Goal: Task Accomplishment & Management: Complete application form

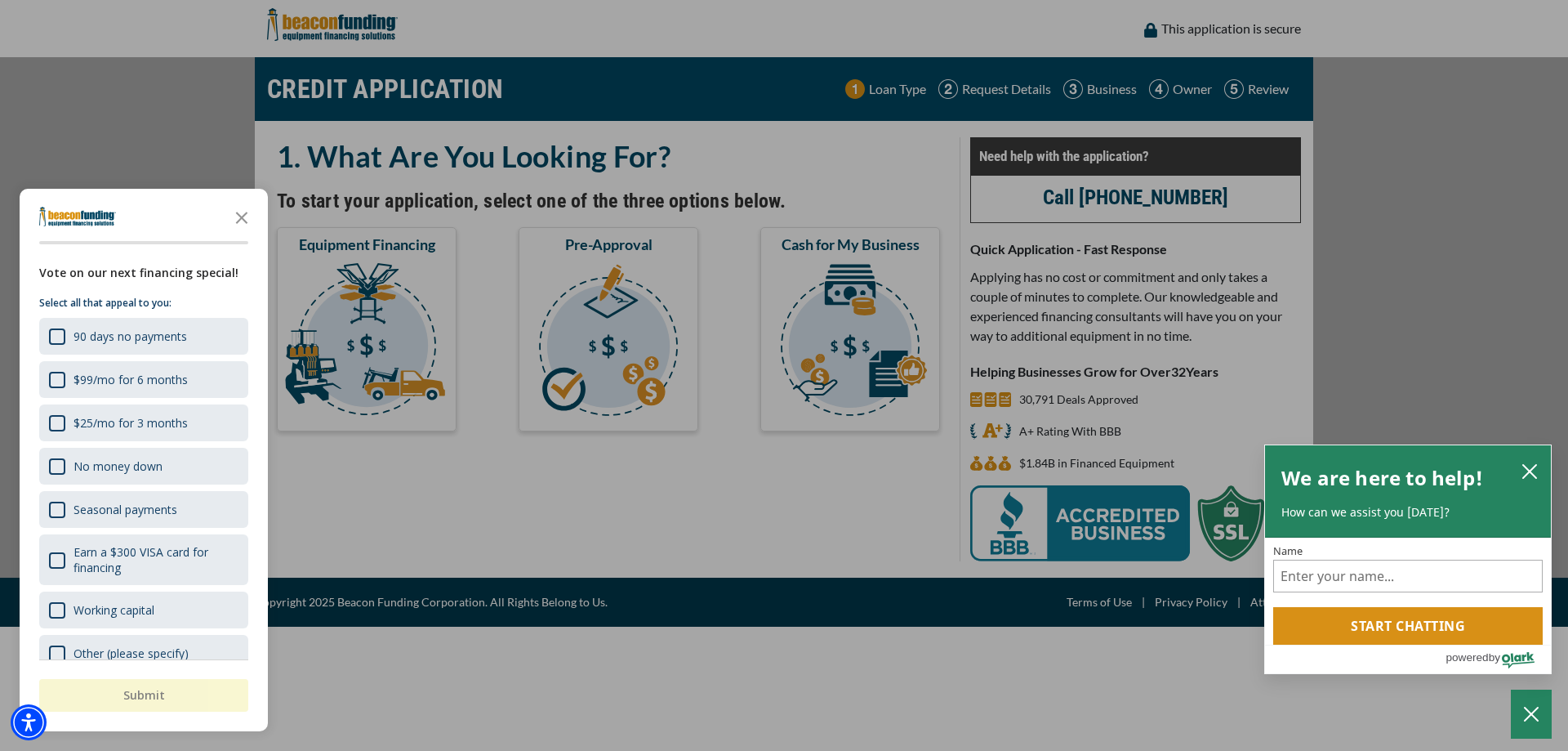
click at [788, 481] on div "button" at bounding box center [784, 376] width 1568 height 751
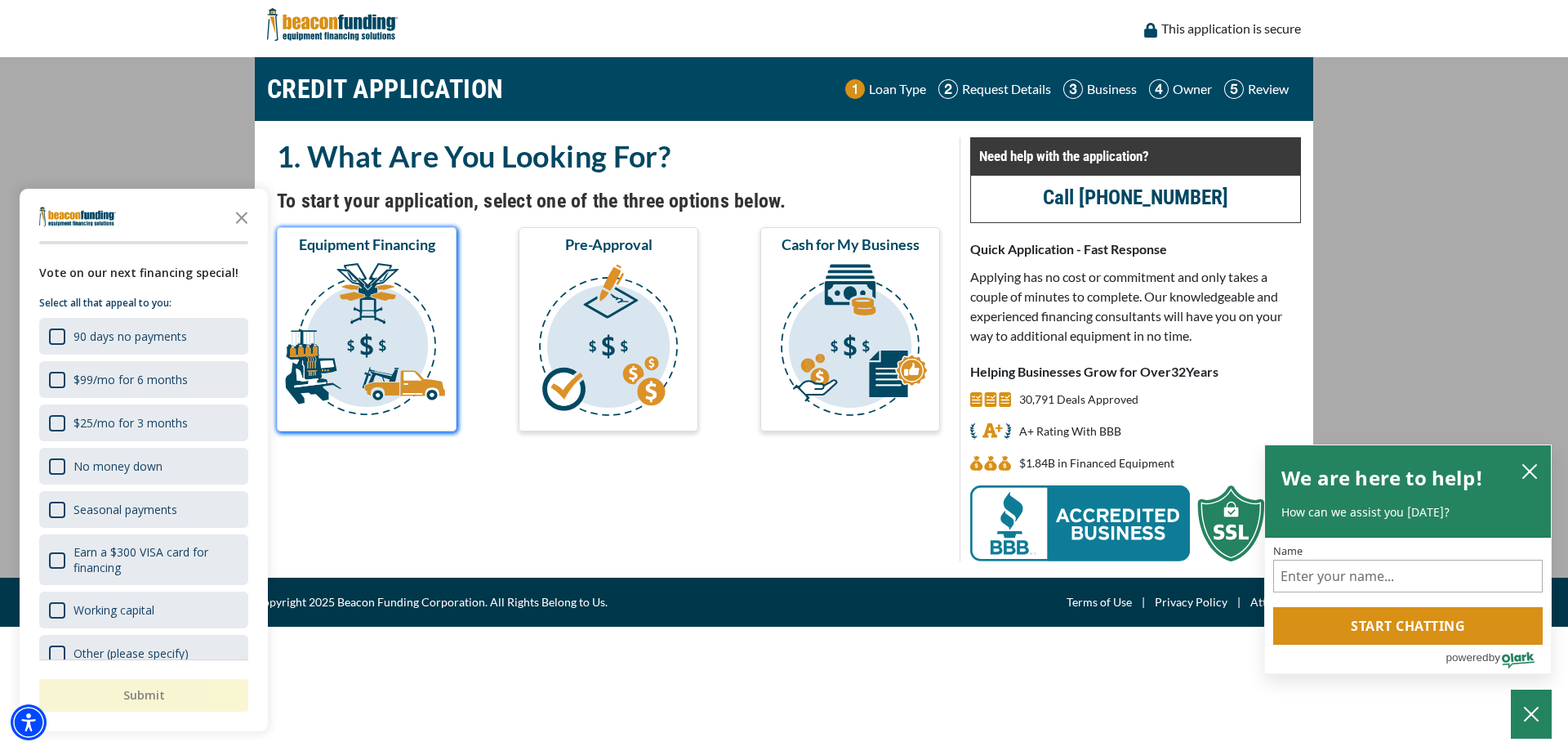
click at [368, 313] on img "submit" at bounding box center [367, 342] width 173 height 164
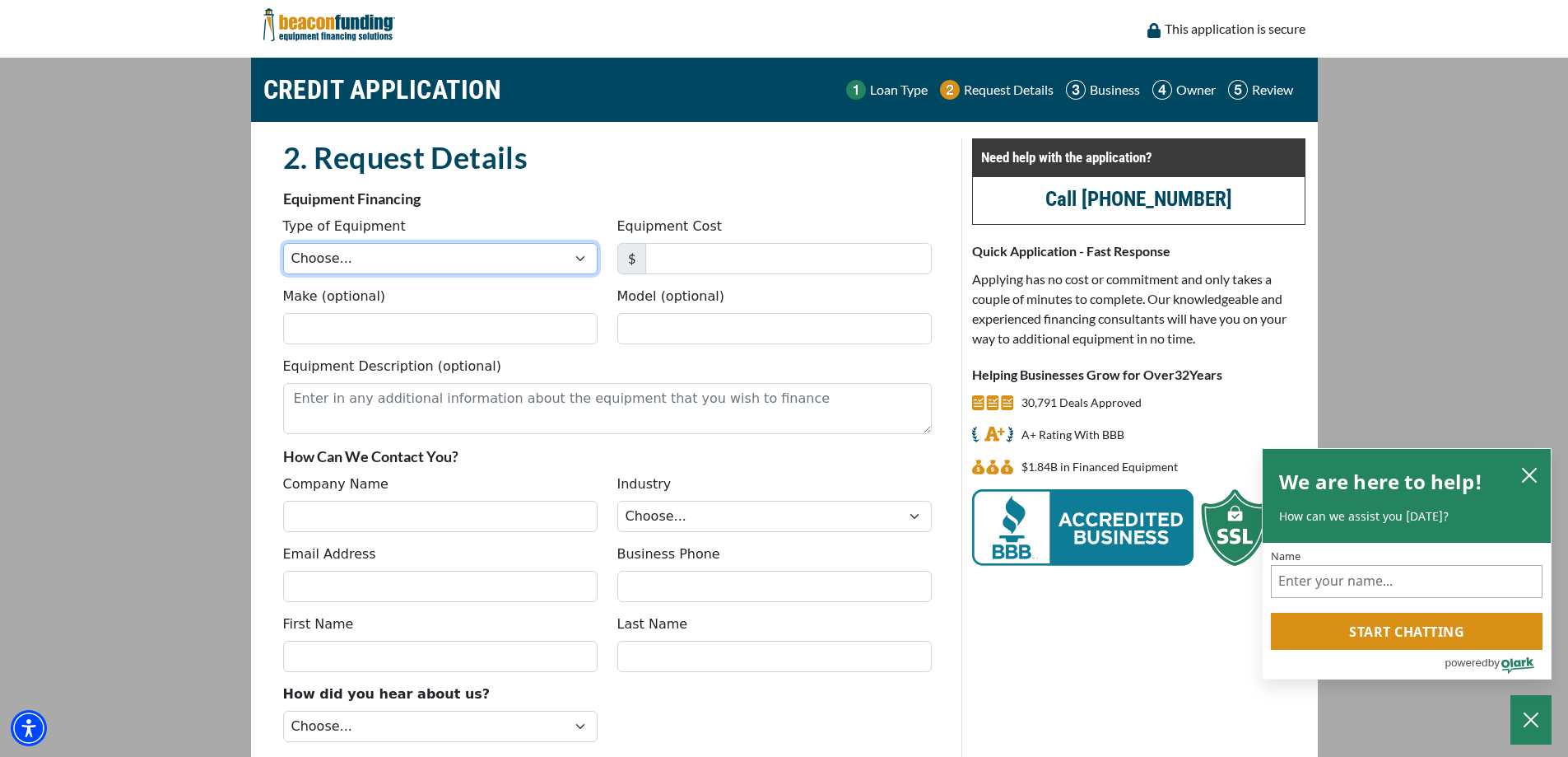
click at [582, 259] on select "Choose... Backhoe Boom/Bucket Truck Chipper Commercial Mower Crane DTG/DTF Prin…" at bounding box center [441, 258] width 314 height 32
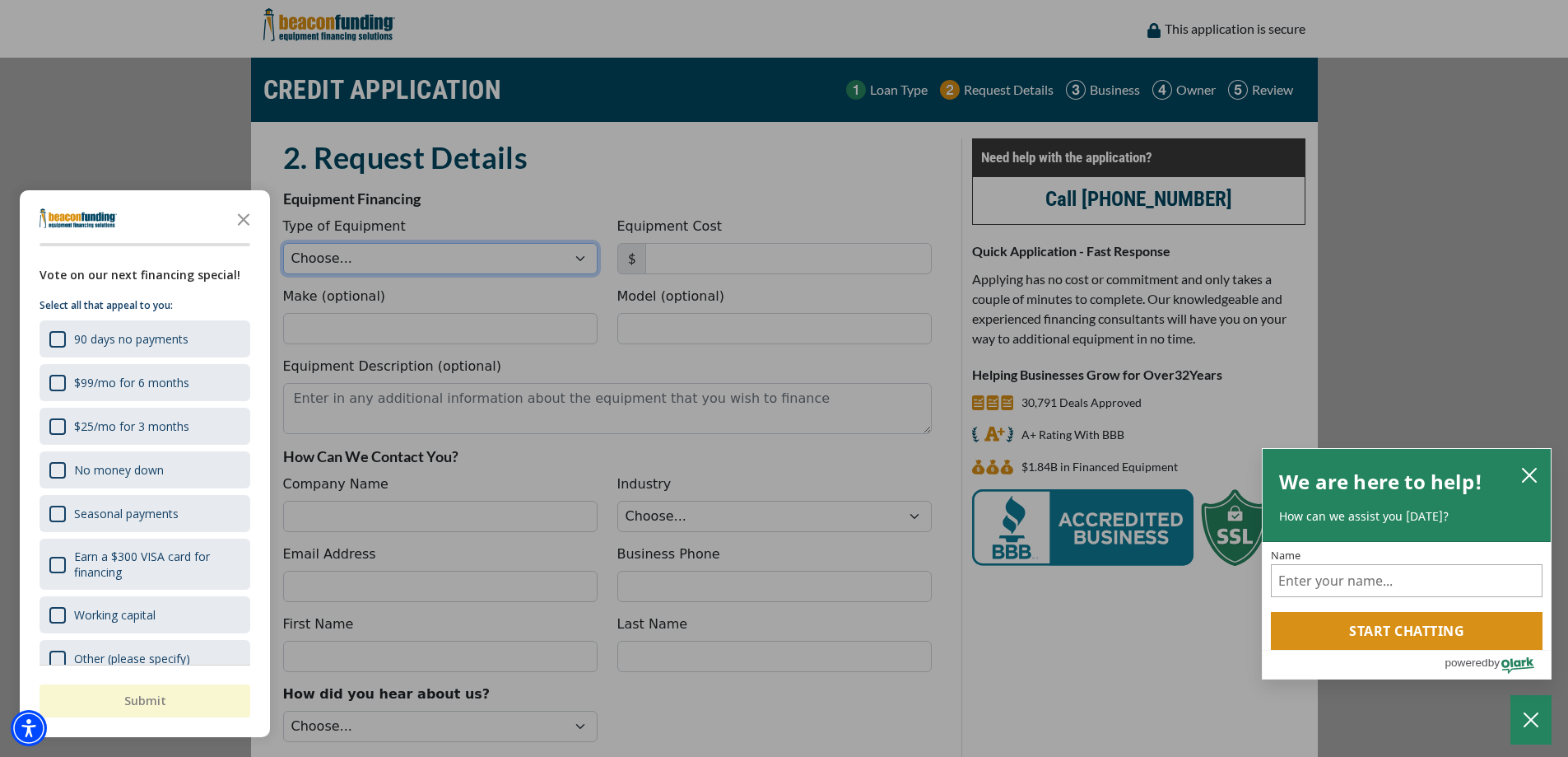
select select "1"
click at [284, 242] on select "Choose... Backhoe Boom/Bucket Truck Chipper Commercial Mower Crane DTG/DTF Prin…" at bounding box center [441, 258] width 314 height 32
click at [837, 172] on div "button" at bounding box center [784, 378] width 1568 height 757
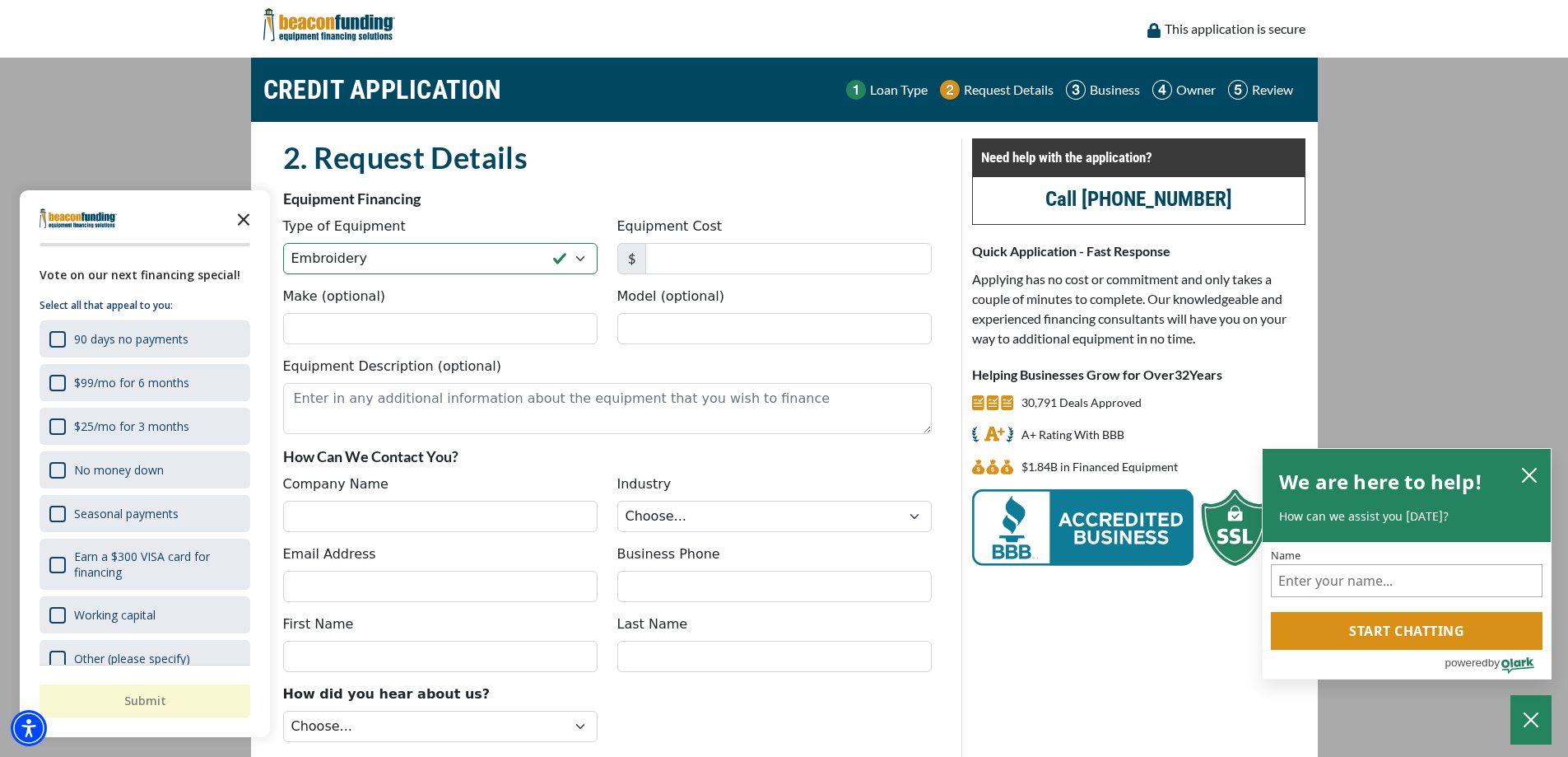
click at [241, 219] on icon "Close the survey" at bounding box center [243, 218] width 33 height 33
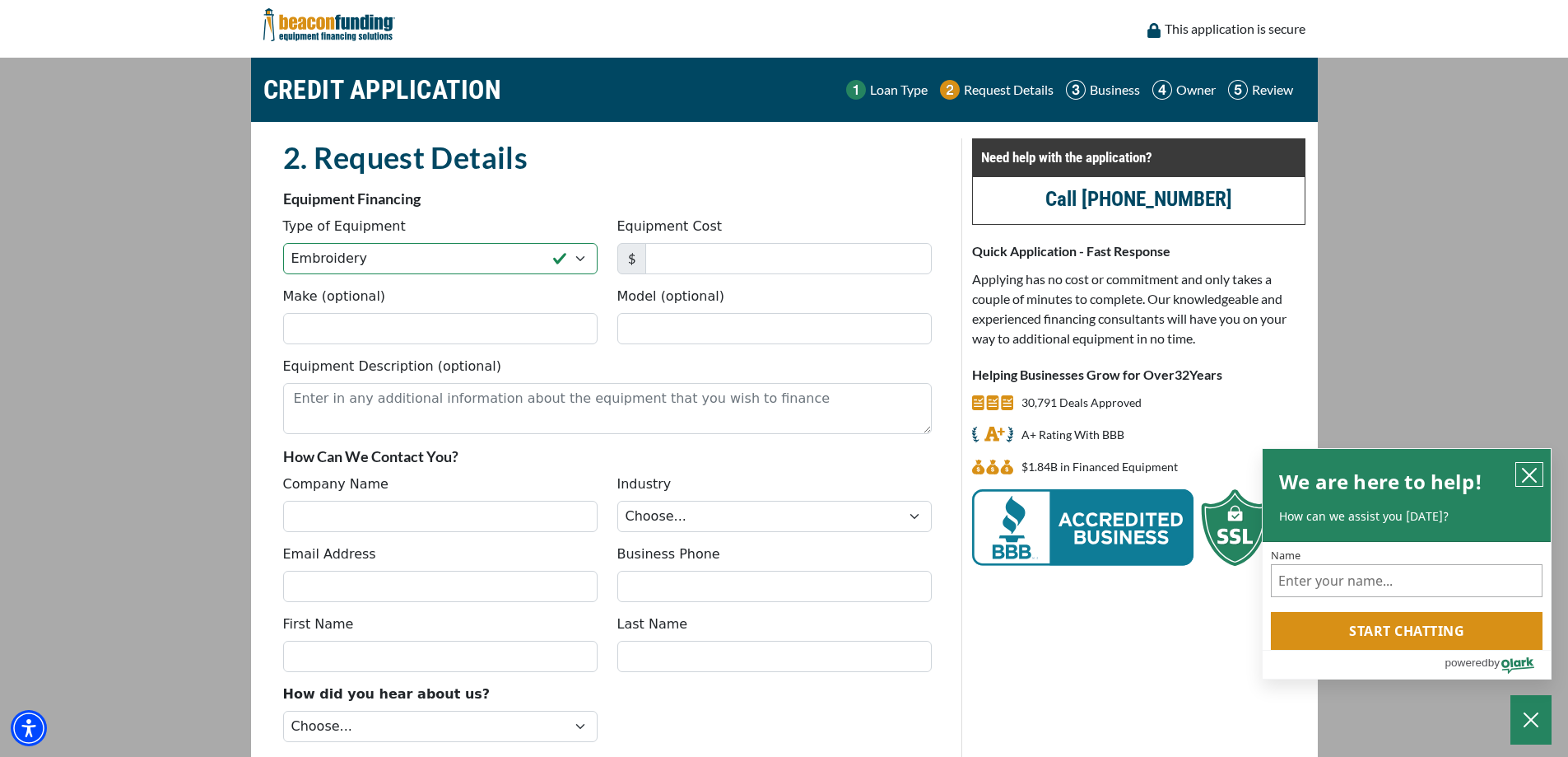
click at [1534, 472] on icon "close chatbox" at bounding box center [1529, 474] width 16 height 16
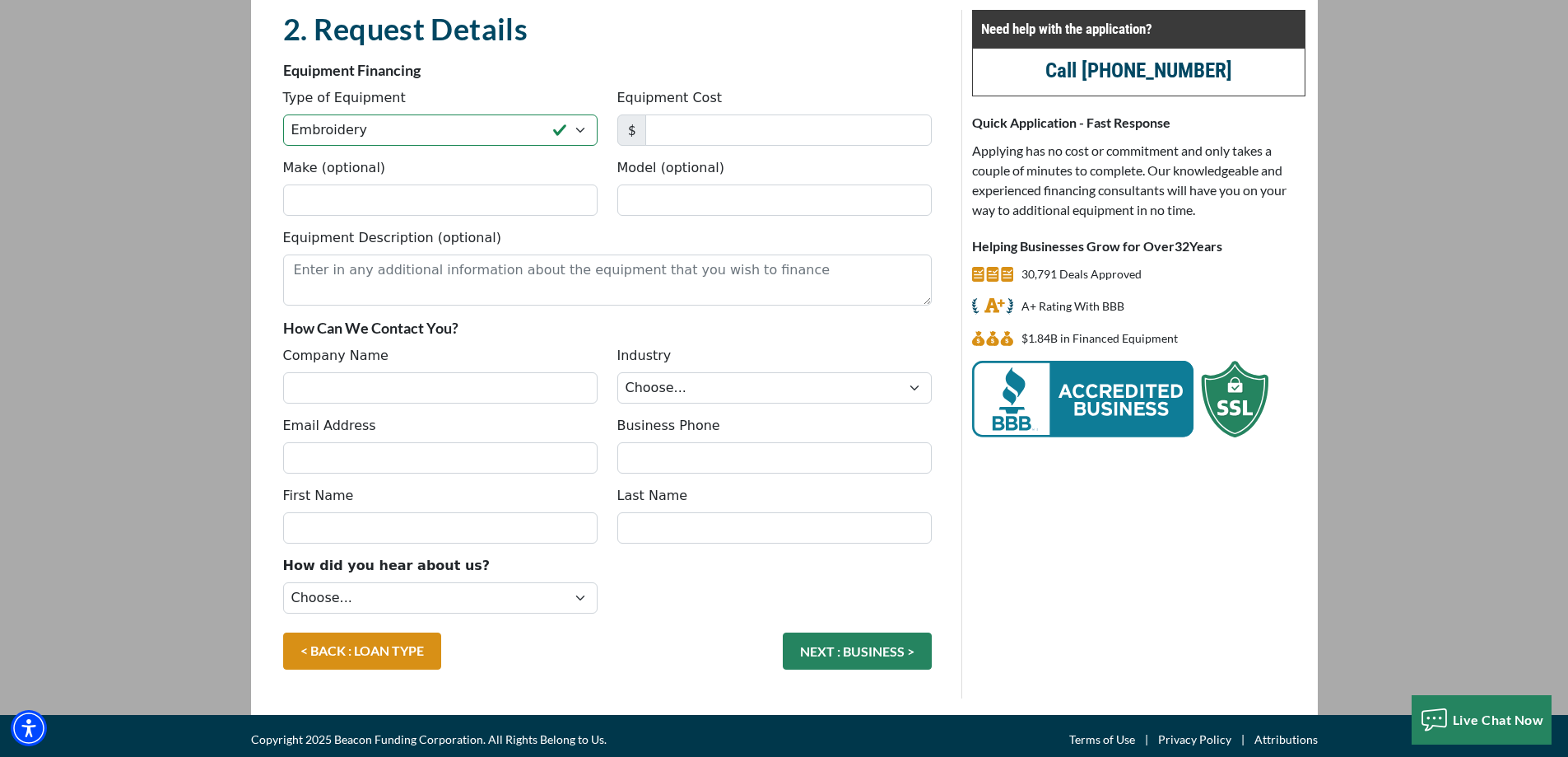
scroll to position [136, 0]
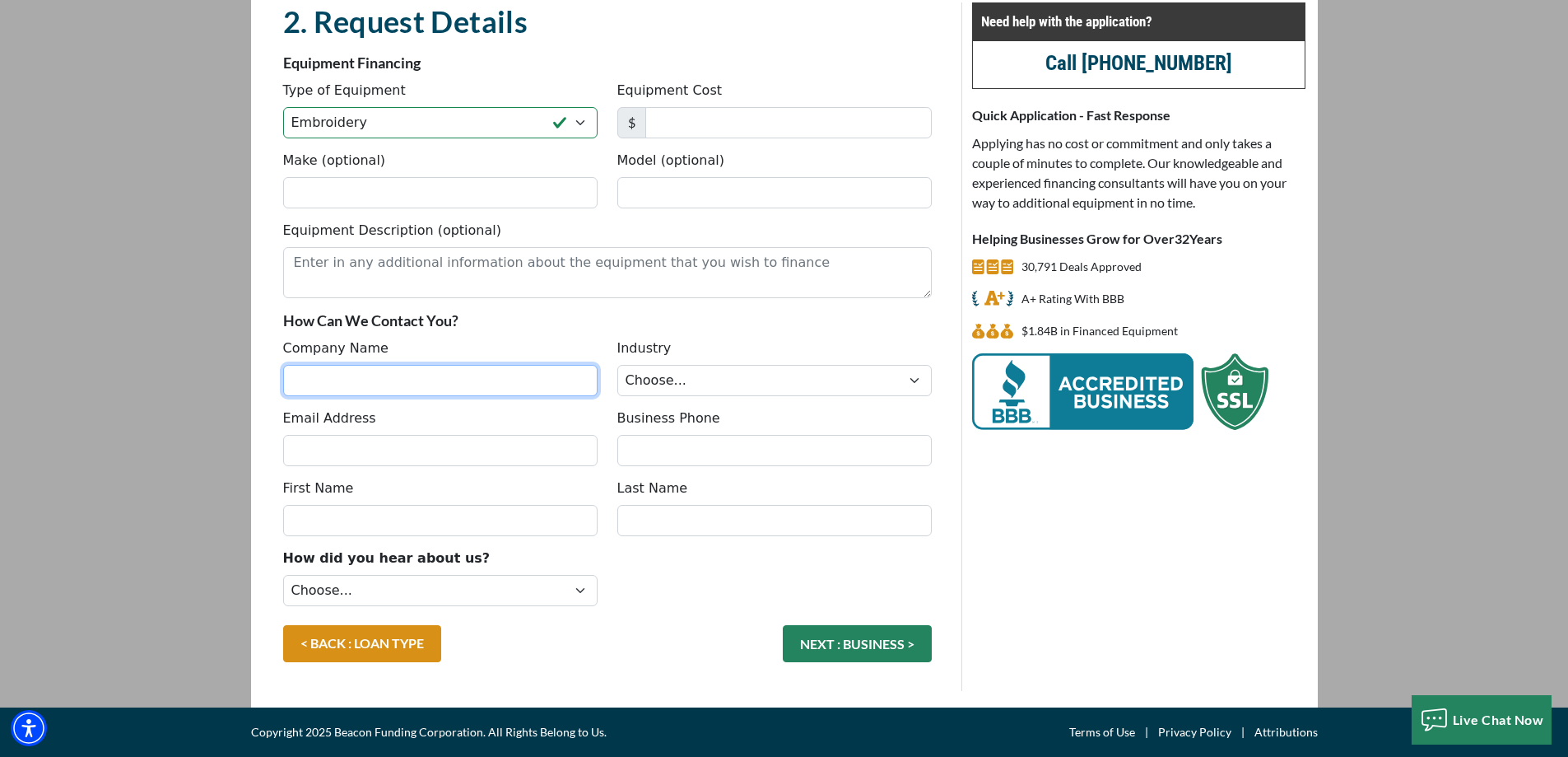
click at [301, 378] on input "Company Name" at bounding box center [441, 380] width 314 height 32
type input "Adult Program Services, LLC"
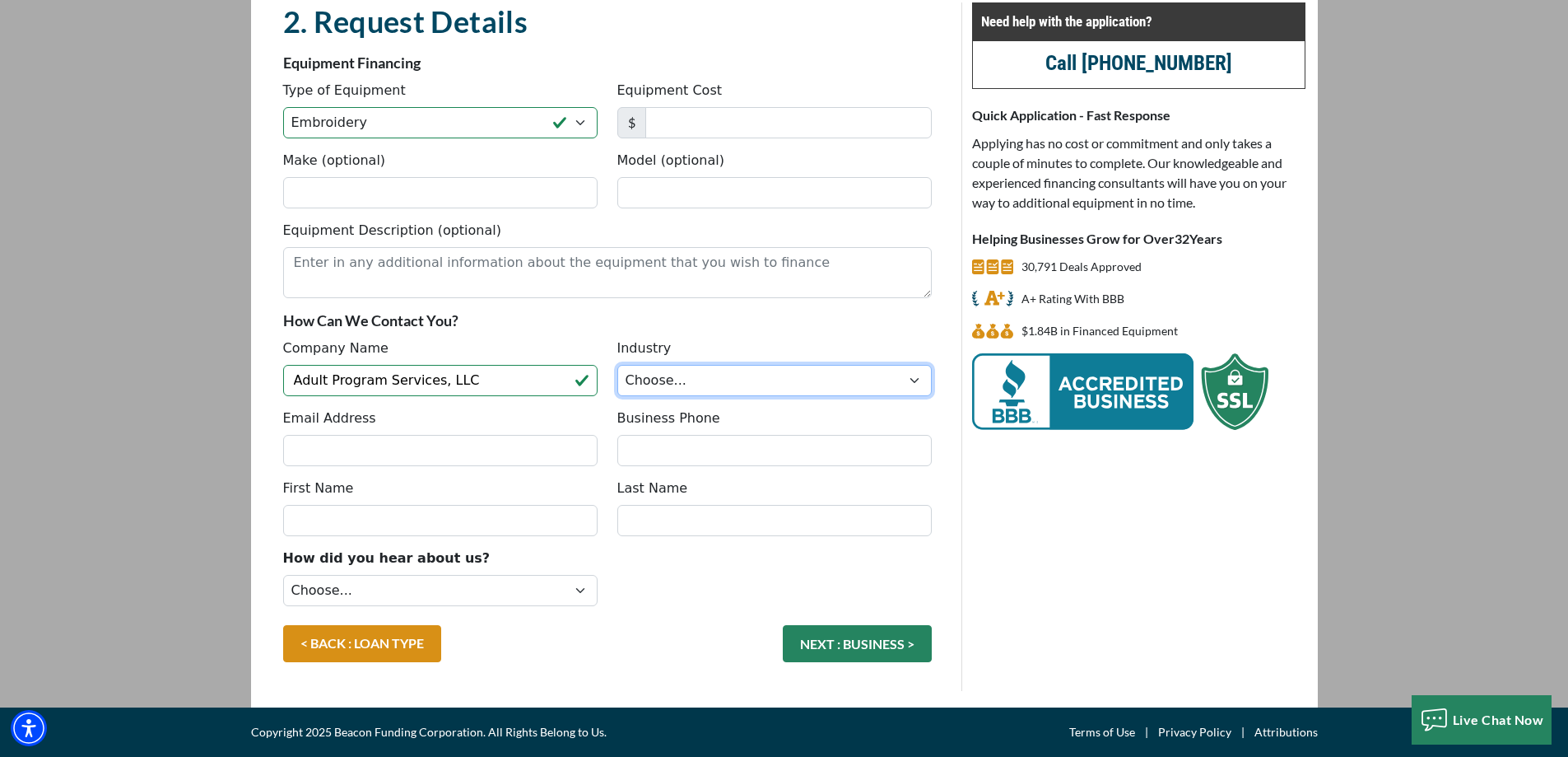
click at [913, 380] on select "Choose... Towing Landscape/Hardscape Decorated Apparel Septic Light Constructio…" at bounding box center [774, 380] width 314 height 32
select select "5"
click at [617, 365] on select "Choose... Towing Landscape/Hardscape Decorated Apparel Septic Light Constructio…" at bounding box center [774, 380] width 314 height 32
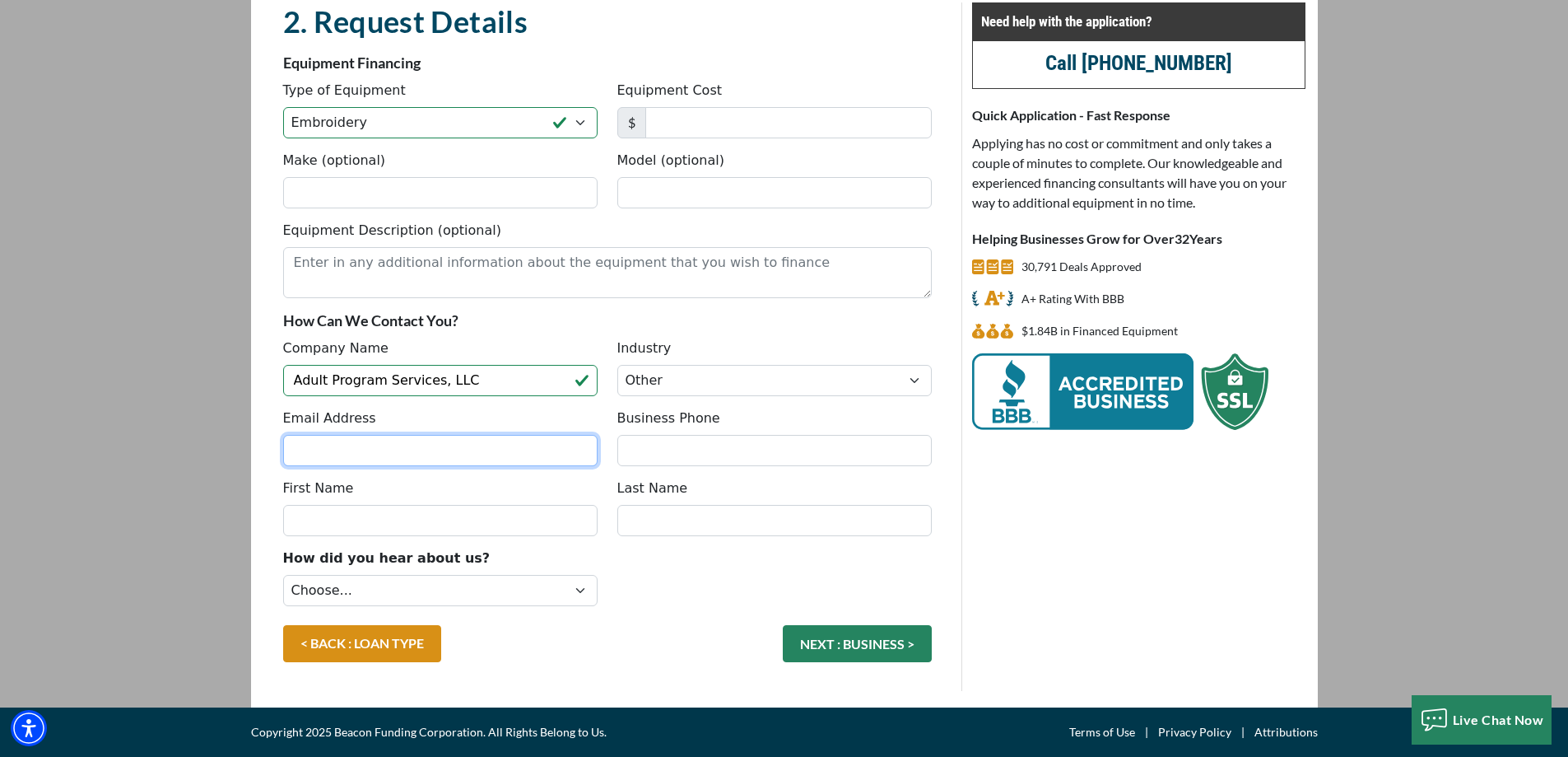
click at [310, 449] on input "Email Address" at bounding box center [441, 450] width 314 height 32
type input "apsmanahan@gmail.com"
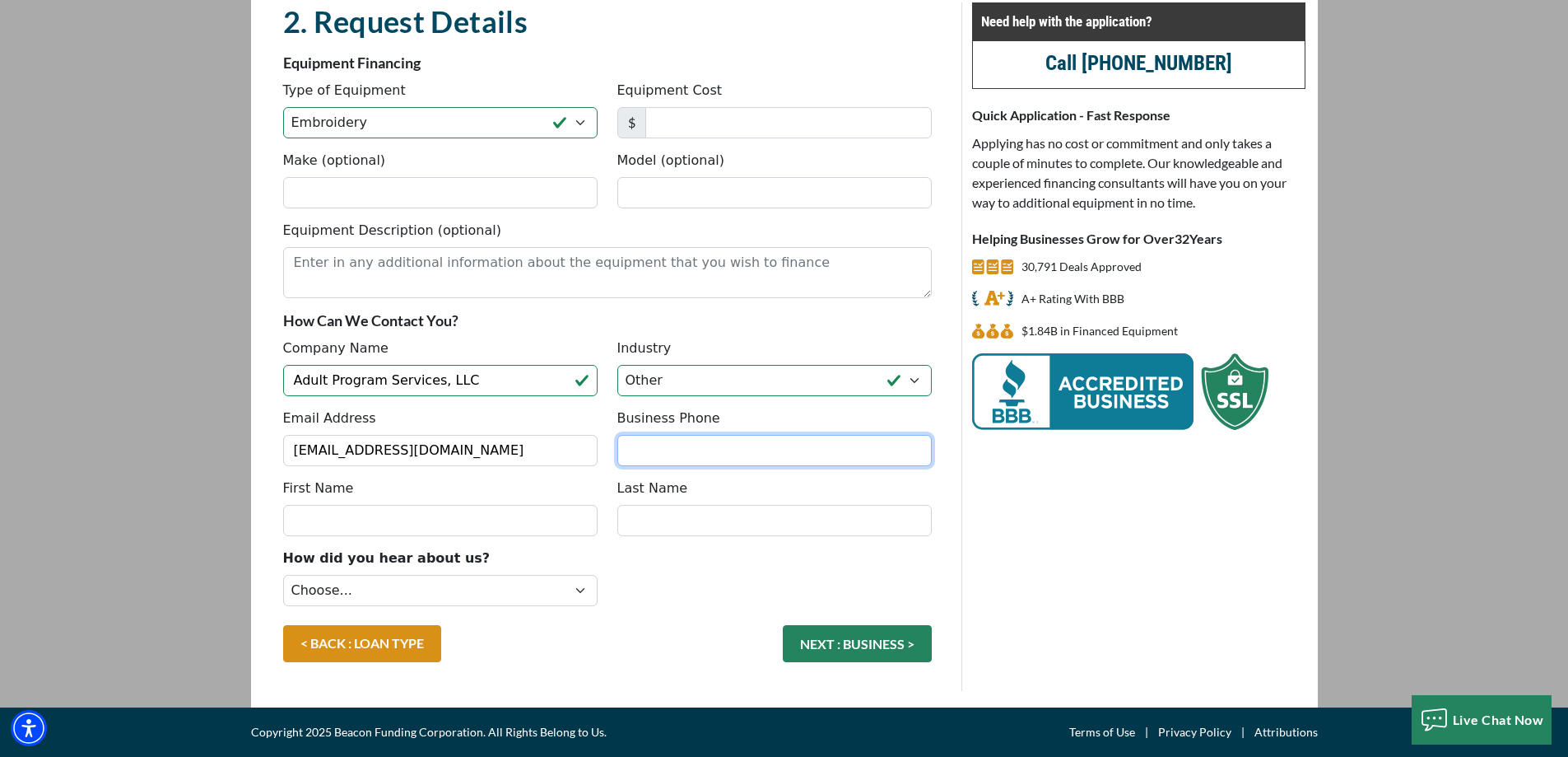
click at [639, 451] on input "Business Phone" at bounding box center [774, 450] width 314 height 32
type input "(714) 602-6777"
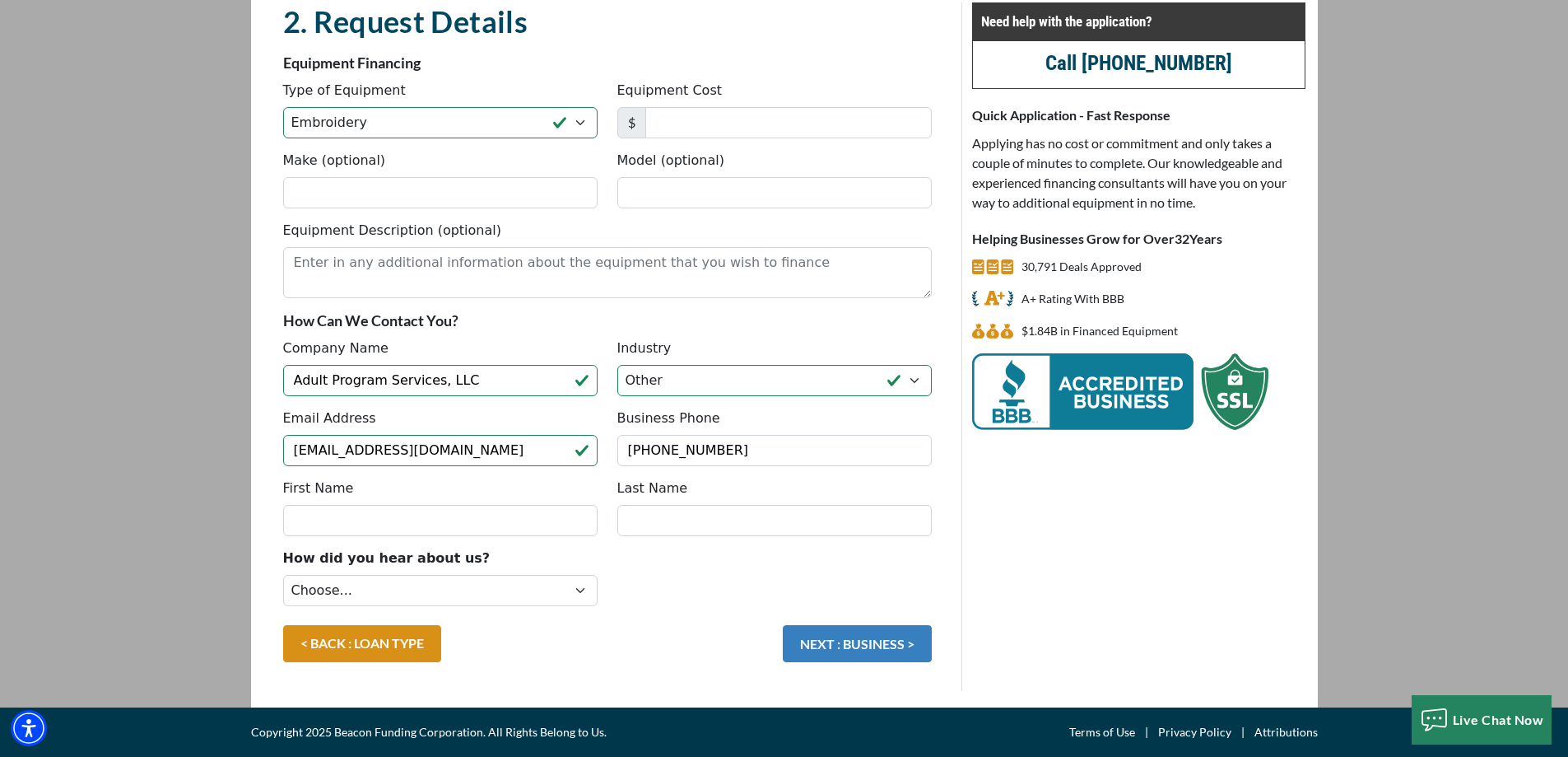
click at [855, 643] on button "NEXT : BUSINESS >" at bounding box center [856, 643] width 148 height 37
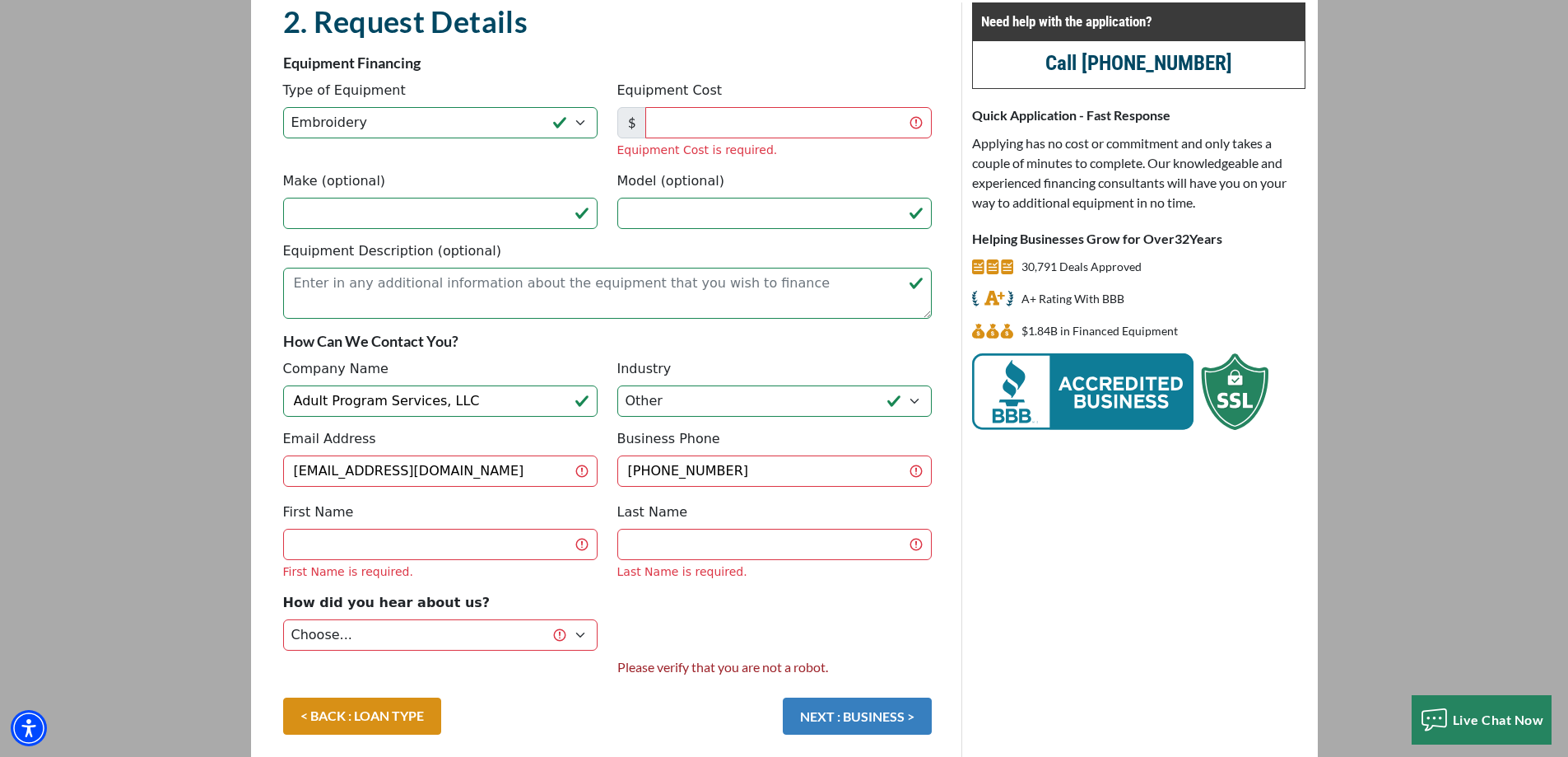
click at [856, 716] on button "NEXT : BUSINESS >" at bounding box center [856, 716] width 148 height 37
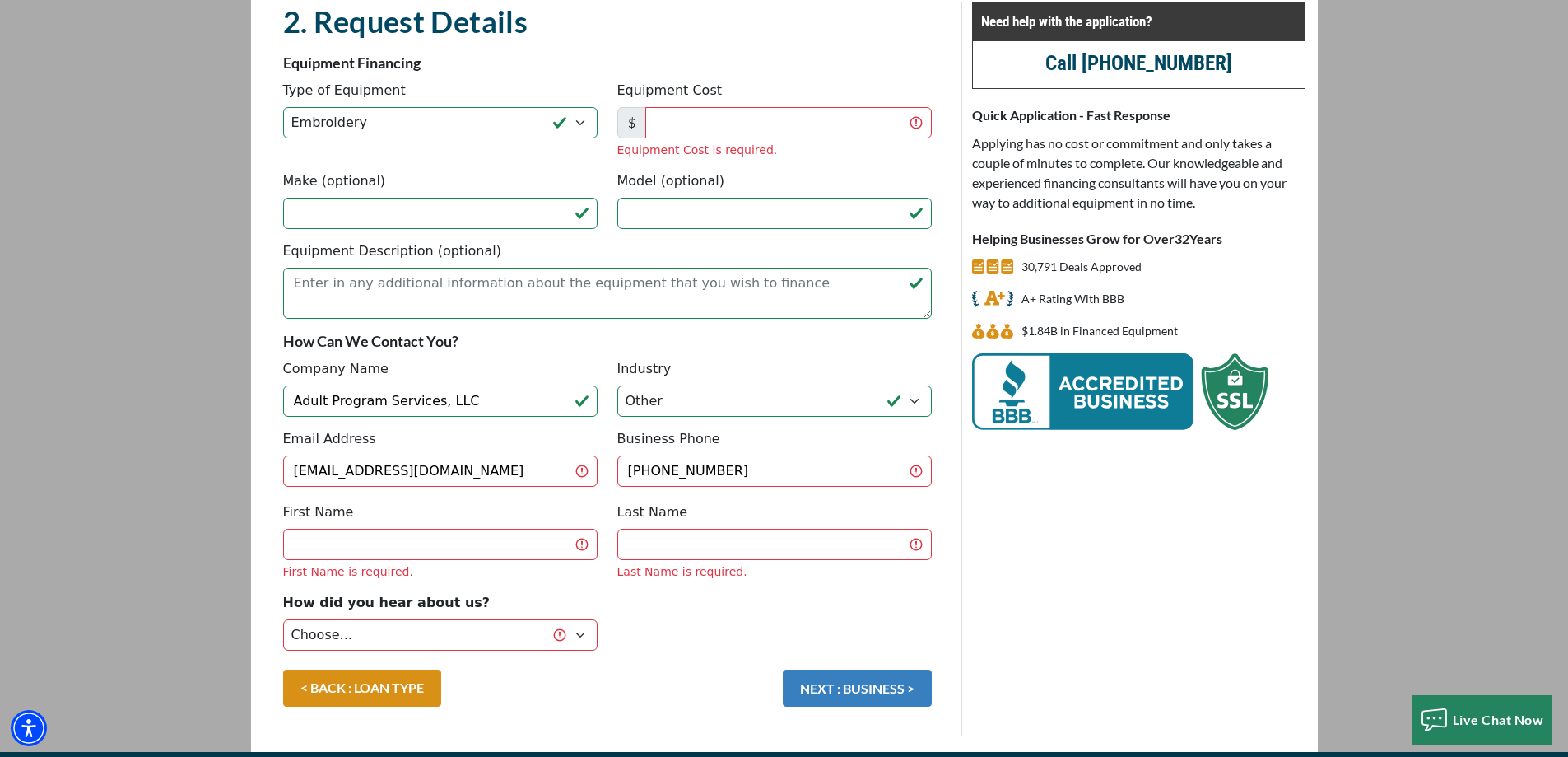
click at [843, 685] on button "NEXT : BUSINESS >" at bounding box center [856, 687] width 148 height 37
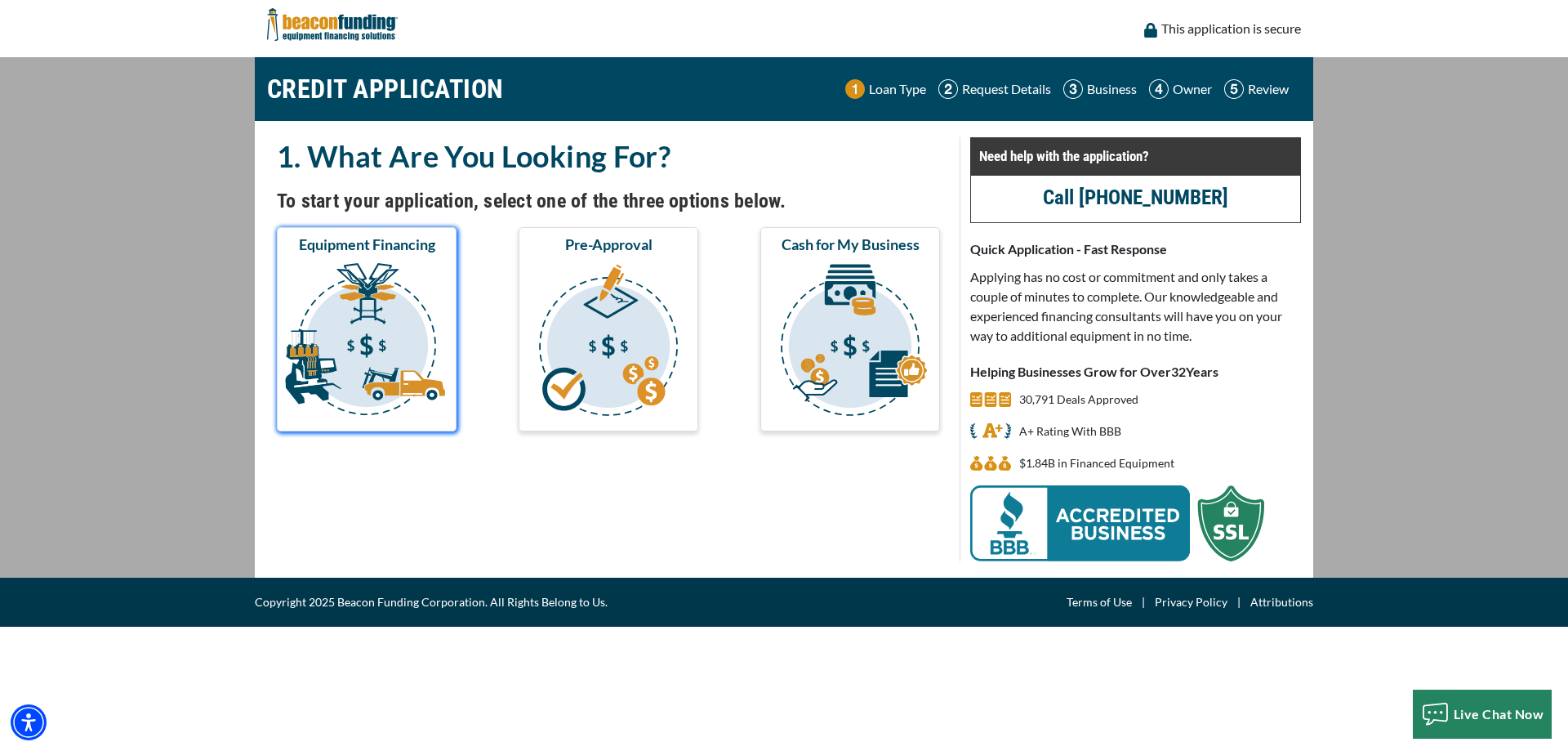
click at [359, 347] on img "submit" at bounding box center [367, 342] width 173 height 164
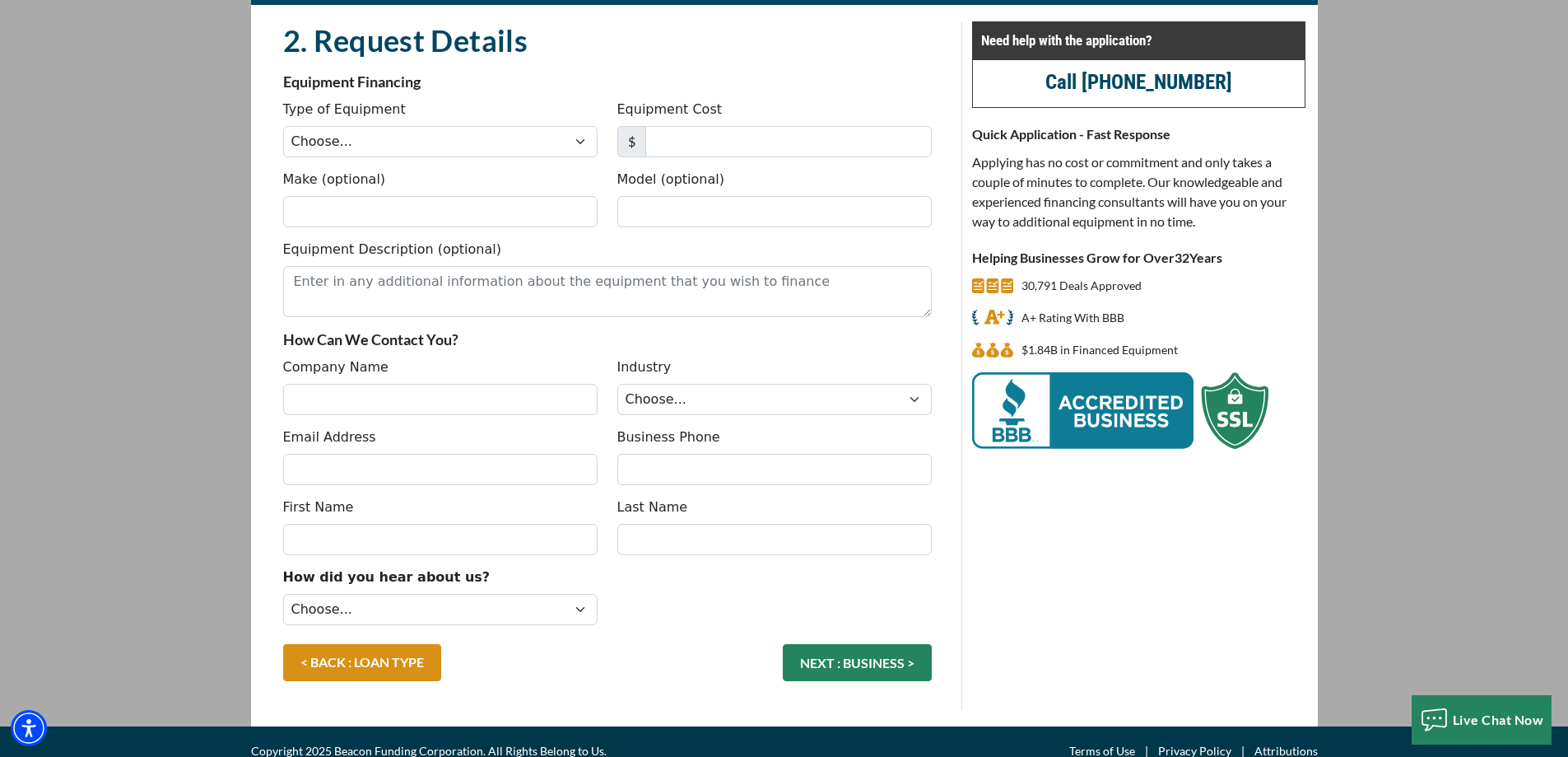
scroll to position [136, 0]
